Goal: Information Seeking & Learning: Learn about a topic

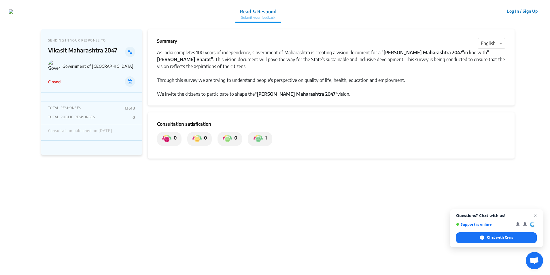
click at [488, 44] on div at bounding box center [491, 43] width 27 height 7
click at [491, 75] on span "Marathi" at bounding box center [489, 77] width 16 height 6
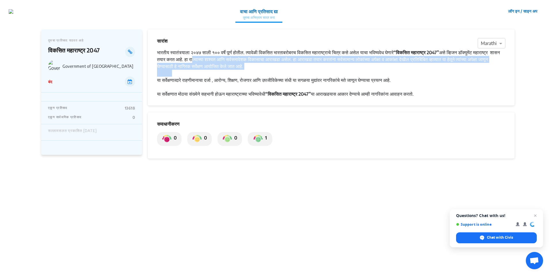
drag, startPoint x: 227, startPoint y: 60, endPoint x: 306, endPoint y: 70, distance: 80.2
click at [306, 70] on div "भारतीय स्वातंत्र्याला २०४७ साली १०० वर्षे पूर्ण होतील. त्यावेळी विकसित भारताबरो…" at bounding box center [331, 73] width 348 height 48
